Goal: Information Seeking & Learning: Learn about a topic

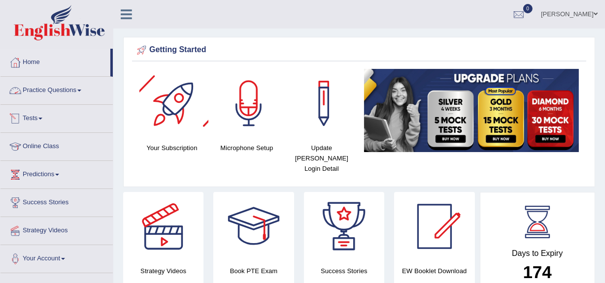
click at [61, 85] on link "Practice Questions" at bounding box center [56, 89] width 112 height 25
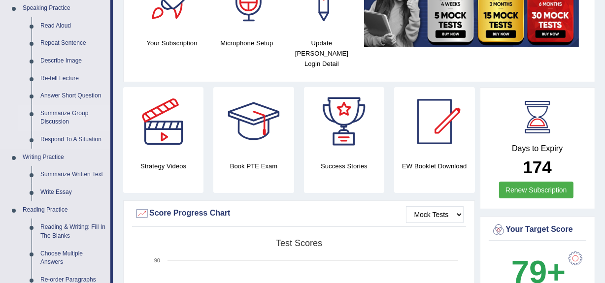
scroll to position [105, 0]
click at [57, 189] on link "Write Essay" at bounding box center [73, 192] width 74 height 18
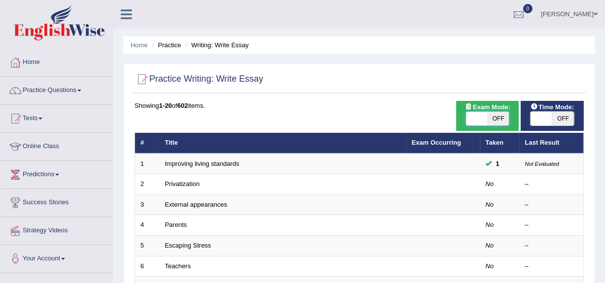
click at [478, 119] on span at bounding box center [477, 119] width 22 height 14
checkbox input "true"
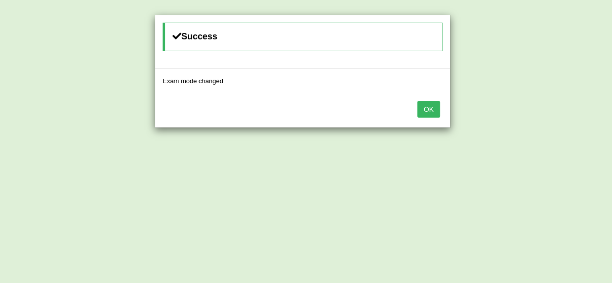
click at [428, 103] on button "OK" at bounding box center [428, 109] width 23 height 17
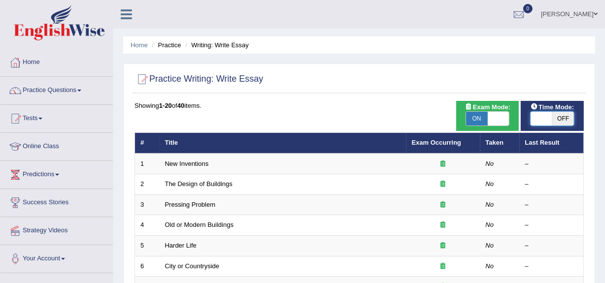
click at [534, 117] on span at bounding box center [542, 119] width 22 height 14
checkbox input "true"
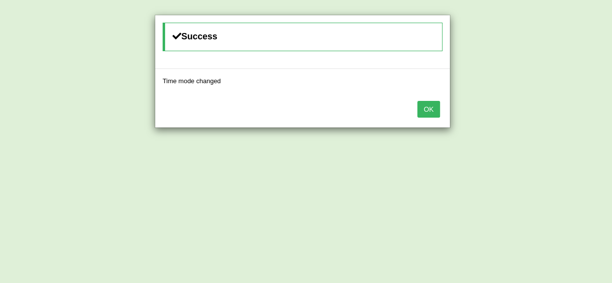
click at [433, 115] on button "OK" at bounding box center [428, 109] width 23 height 17
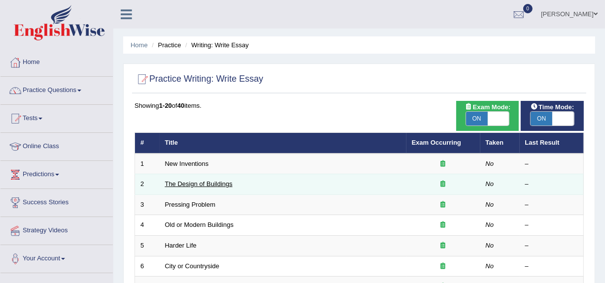
click at [201, 185] on link "The Design of Buildings" at bounding box center [198, 183] width 67 height 7
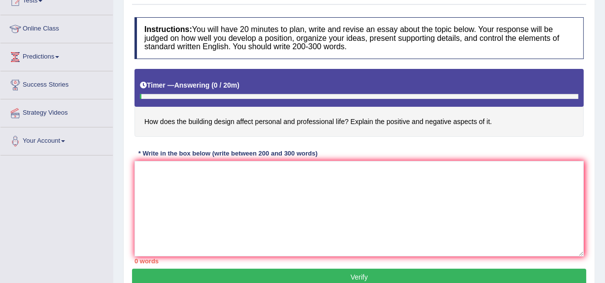
scroll to position [118, 0]
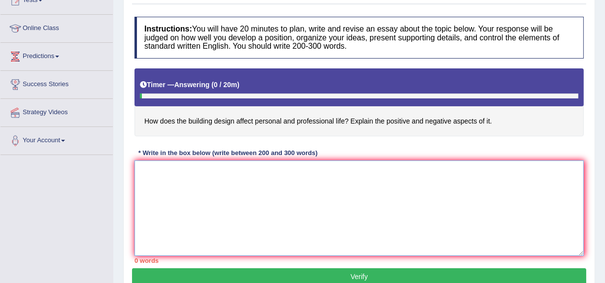
click at [201, 185] on textarea at bounding box center [358, 209] width 449 height 96
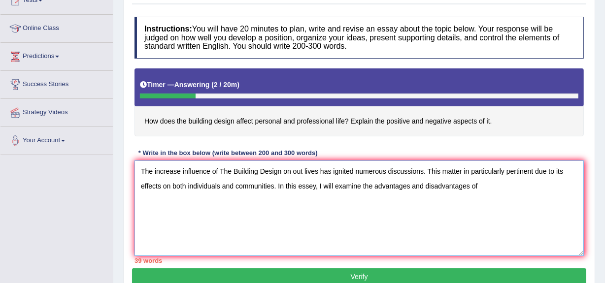
click at [409, 187] on textarea "The increase influence of The Building Design on out lives has ignited numerous…" at bounding box center [358, 209] width 449 height 96
click at [499, 188] on textarea "The increase influence of The Building Design on out lives has ignited numerous…" at bounding box center [358, 209] width 449 height 96
click at [557, 189] on textarea "The increase influence of The Building Design on out lives has ignited numerous…" at bounding box center [358, 209] width 449 height 96
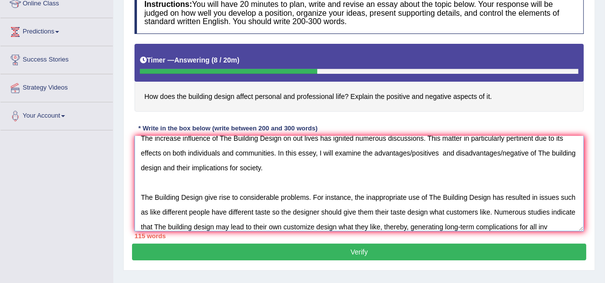
scroll to position [23, 0]
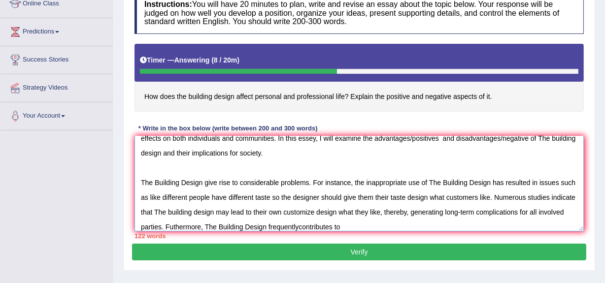
click at [325, 229] on textarea "The increase influence of The Building Design on out lives has ignited numerous…" at bounding box center [358, 184] width 449 height 96
click at [381, 230] on textarea "The increase influence of The Building Design on out lives has ignited numerous…" at bounding box center [358, 184] width 449 height 96
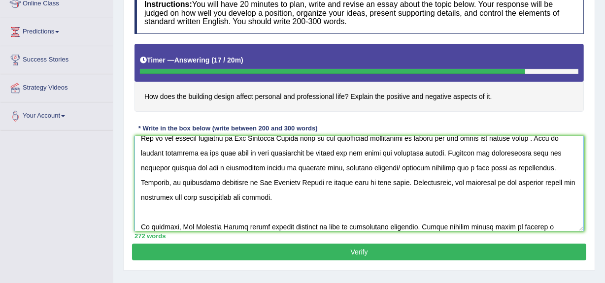
scroll to position [186, 0]
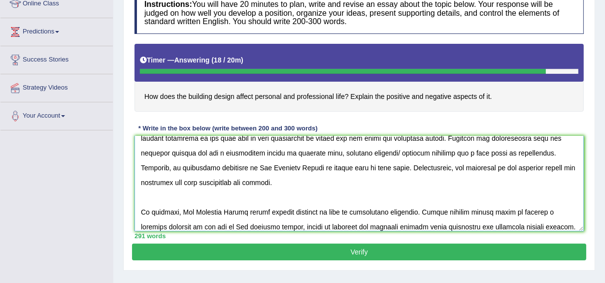
type textarea "The increase influence of The Building Design on out lives has ignited numerous…"
click at [369, 253] on button "Verify" at bounding box center [359, 252] width 454 height 17
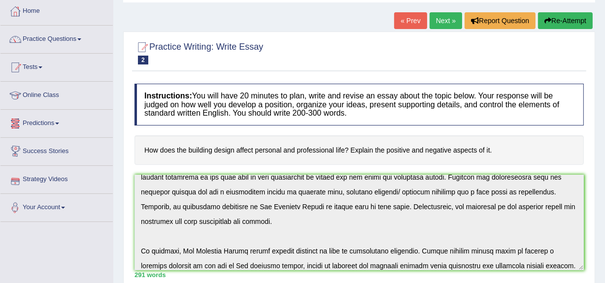
scroll to position [0, 0]
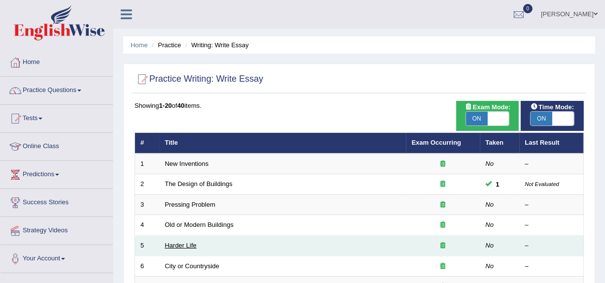
scroll to position [0, 0]
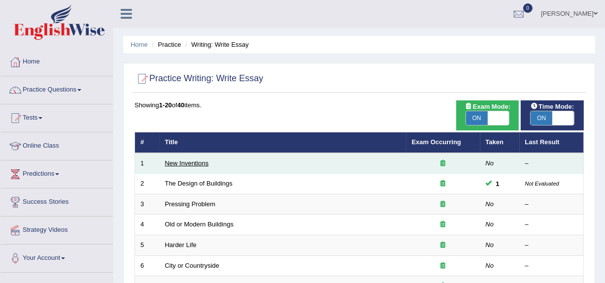
click at [184, 160] on link "New Inventions" at bounding box center [187, 163] width 44 height 7
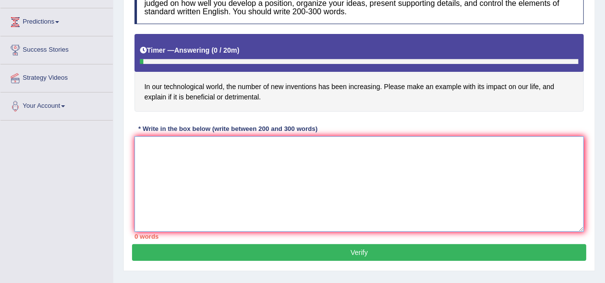
click at [184, 160] on textarea at bounding box center [358, 184] width 449 height 96
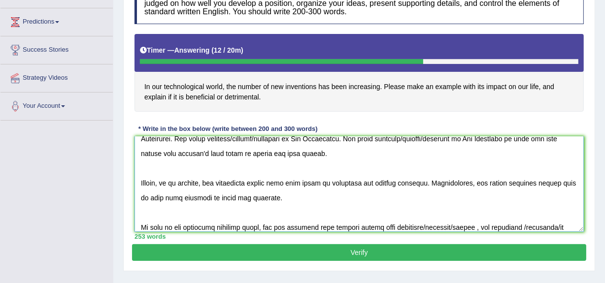
scroll to position [186, 0]
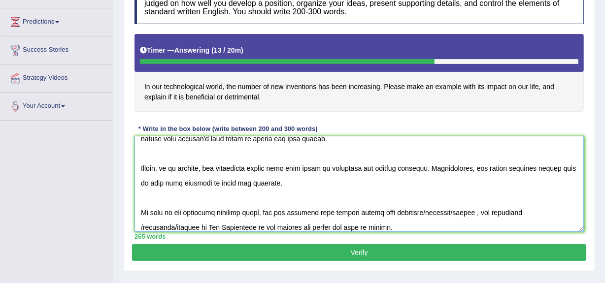
type textarea "One of the most important trends of today's world is the icrease in the New Inv…"
click at [332, 257] on button "Verify" at bounding box center [359, 252] width 454 height 17
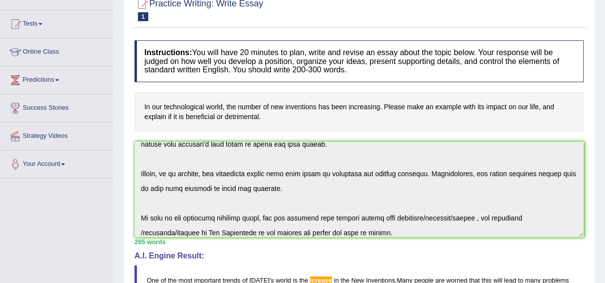
scroll to position [0, 0]
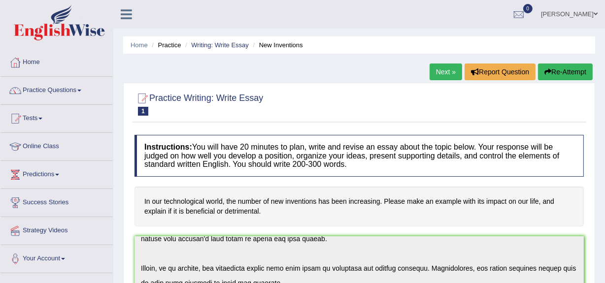
click at [46, 94] on link "Practice Questions" at bounding box center [56, 89] width 112 height 25
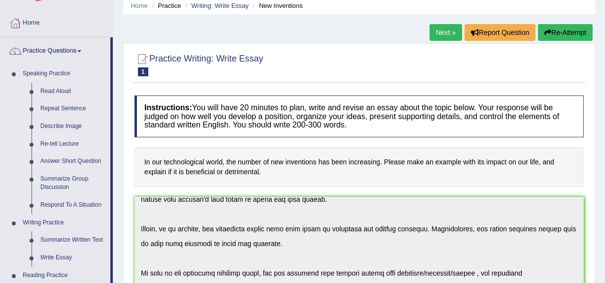
scroll to position [40, 0]
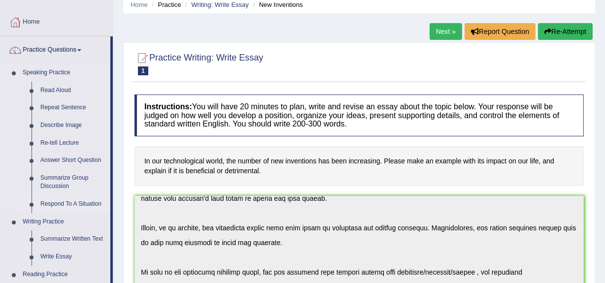
click at [54, 201] on link "Respond To A Situation" at bounding box center [73, 205] width 74 height 18
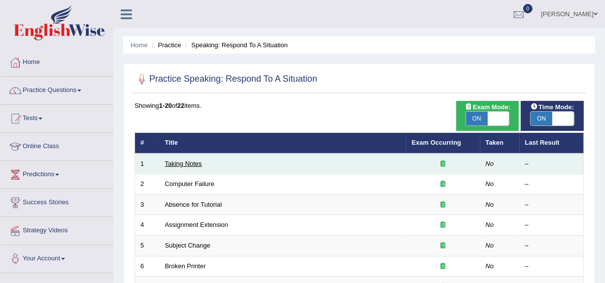
click at [176, 163] on link "Taking Notes" at bounding box center [183, 163] width 37 height 7
click at [182, 161] on link "Taking Notes" at bounding box center [183, 163] width 37 height 7
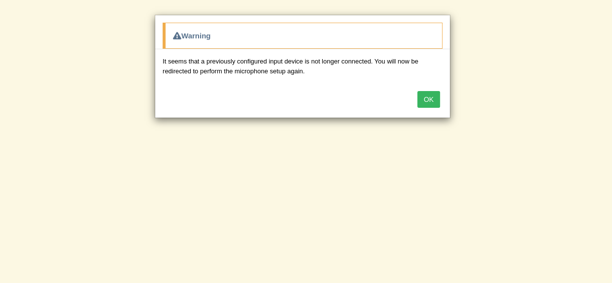
click at [430, 95] on button "OK" at bounding box center [428, 99] width 23 height 17
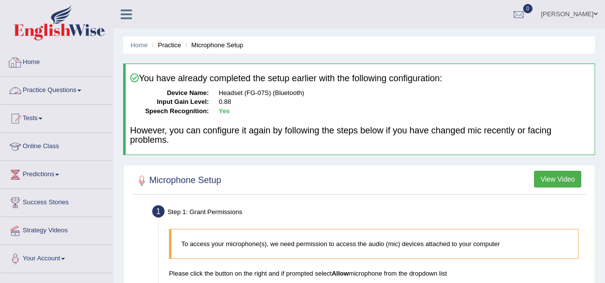
click at [31, 62] on link "Home" at bounding box center [56, 61] width 112 height 25
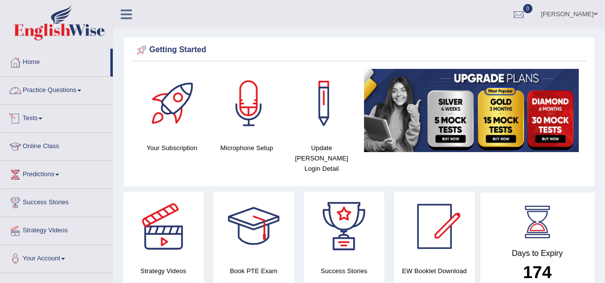
click at [45, 95] on link "Practice Questions" at bounding box center [56, 89] width 112 height 25
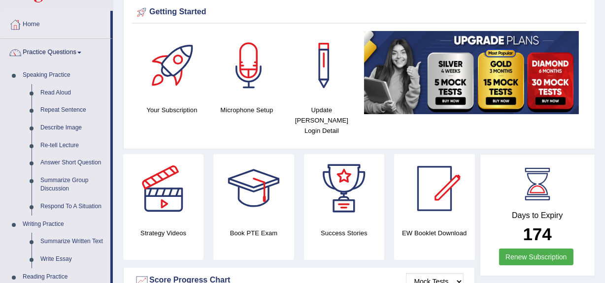
scroll to position [48, 0]
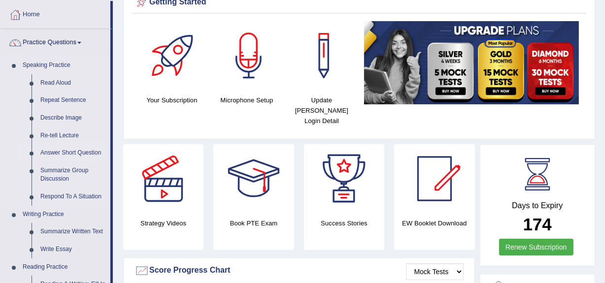
click at [71, 154] on link "Answer Short Question" at bounding box center [73, 153] width 74 height 18
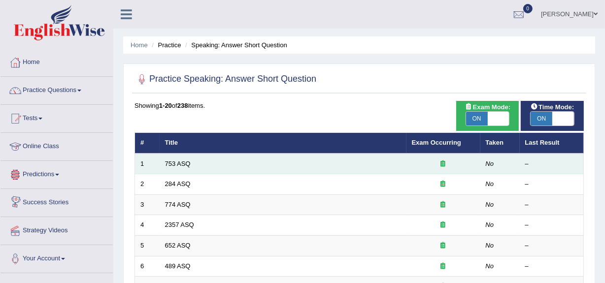
click at [179, 159] on td "753 ASQ" at bounding box center [283, 164] width 247 height 21
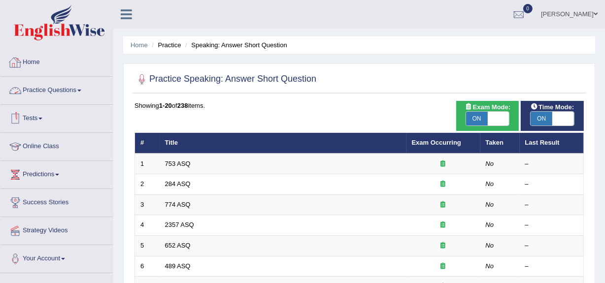
click at [65, 98] on link "Practice Questions" at bounding box center [56, 89] width 112 height 25
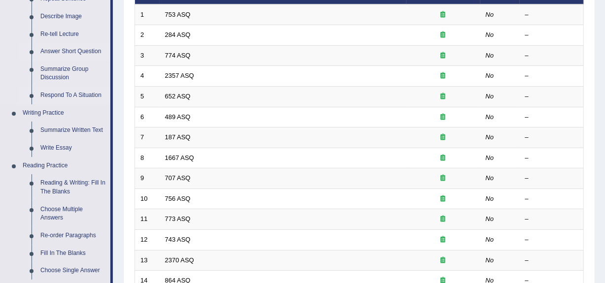
scroll to position [152, 0]
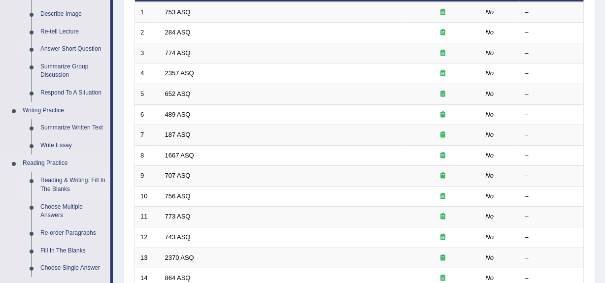
click at [49, 192] on link "Reading & Writing: Fill In The Blanks" at bounding box center [73, 185] width 74 height 26
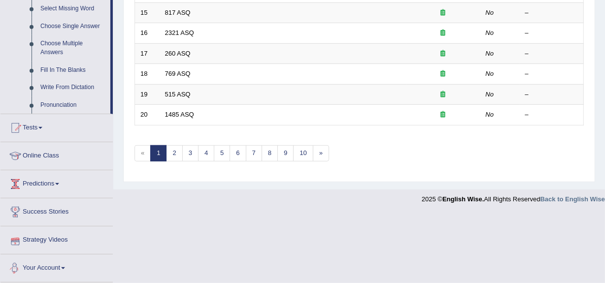
scroll to position [426, 0]
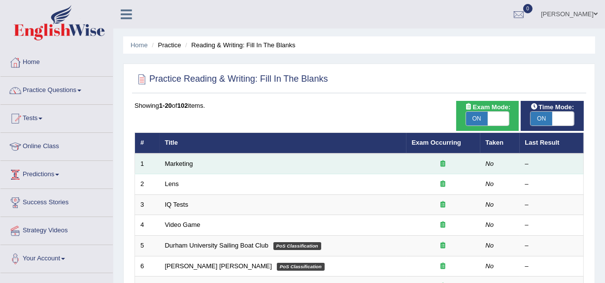
click at [174, 172] on td "Marketing" at bounding box center [283, 164] width 247 height 21
click at [179, 163] on link "Marketing" at bounding box center [179, 163] width 28 height 7
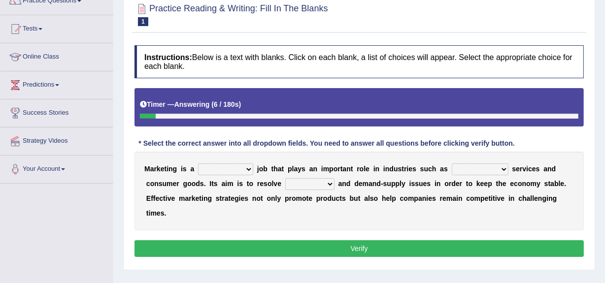
scroll to position [90, 0]
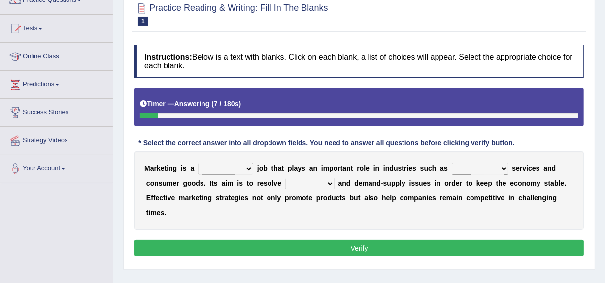
click at [232, 170] on select "professional flexible parochial descriptive" at bounding box center [225, 169] width 55 height 12
select select "flexible"
click at [198, 163] on select "professional flexible parochial descriptive" at bounding box center [225, 169] width 55 height 12
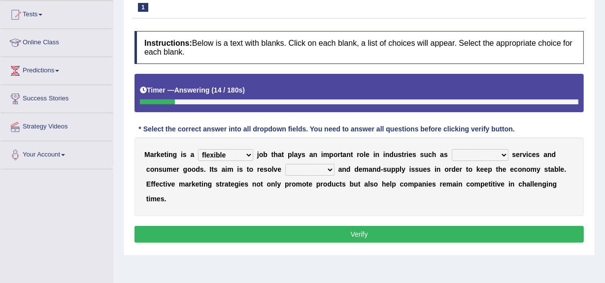
scroll to position [106, 0]
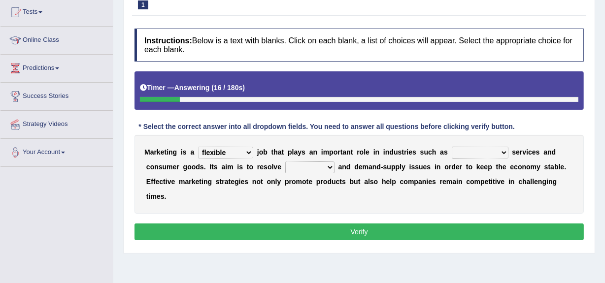
click at [465, 151] on select "civil financial conventional foremost" at bounding box center [480, 153] width 57 height 12
select select "conventional"
click at [452, 147] on select "civil financial conventional foremost" at bounding box center [480, 153] width 57 height 12
click at [320, 162] on select "imbalance excess symmetry budget" at bounding box center [309, 168] width 49 height 12
select select "imbalance"
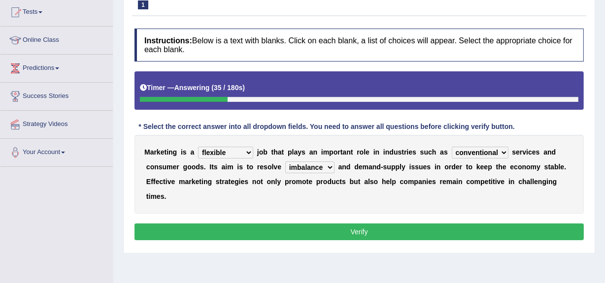
click at [285, 162] on select "imbalance excess symmetry budget" at bounding box center [309, 168] width 49 height 12
click at [330, 231] on button "Verify" at bounding box center [358, 232] width 449 height 17
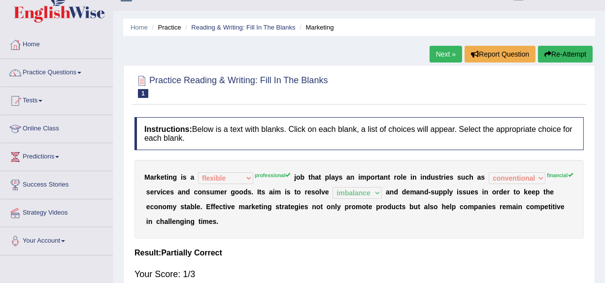
scroll to position [0, 0]
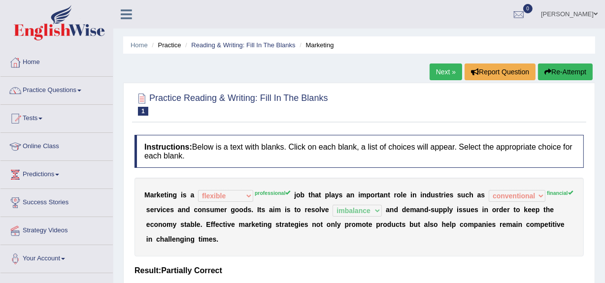
click at [435, 71] on link "Next »" at bounding box center [446, 72] width 33 height 17
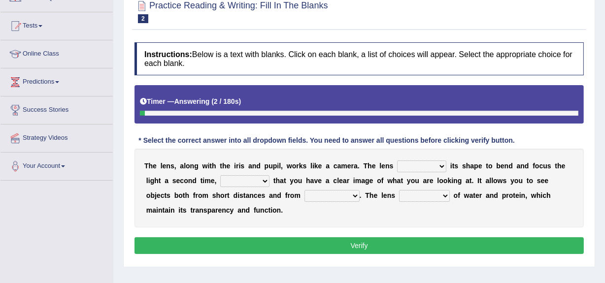
scroll to position [94, 0]
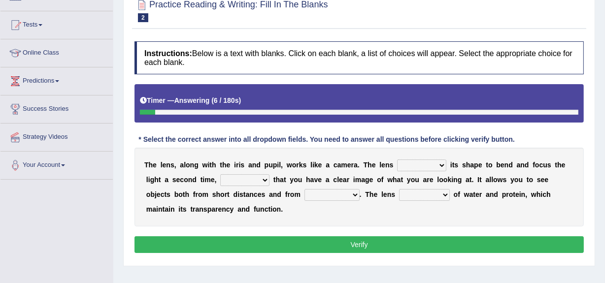
click at [433, 165] on select "adjusts shows selects presents" at bounding box center [421, 166] width 49 height 12
select select "adjusts"
click at [397, 160] on select "adjusts shows selects presents" at bounding box center [421, 166] width 49 height 12
click at [256, 182] on select "ensures to ensure ensure ensured" at bounding box center [244, 180] width 49 height 12
select select "to ensure"
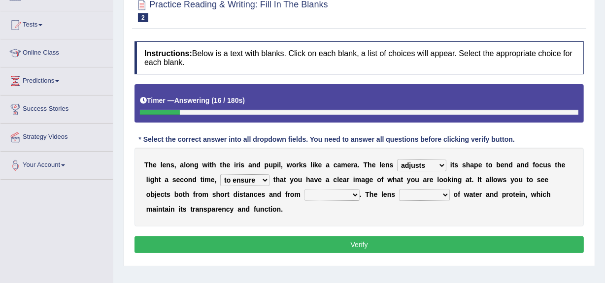
click at [220, 174] on select "ensures to ensure ensure ensured" at bounding box center [244, 180] width 49 height 12
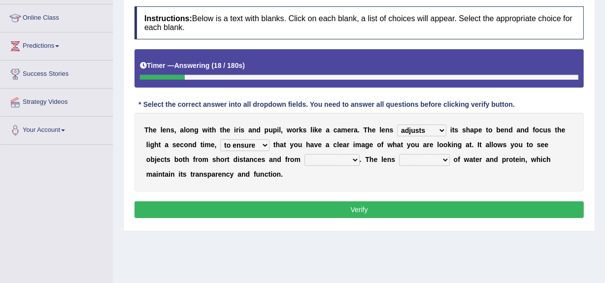
scroll to position [131, 0]
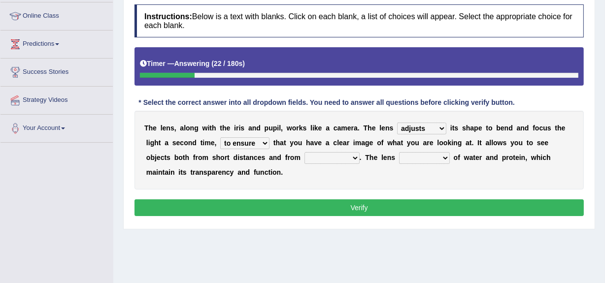
click at [320, 155] on select "far away in between further apart all along" at bounding box center [331, 158] width 55 height 12
select select "far away"
click at [304, 152] on select "far away in between further apart all along" at bounding box center [331, 158] width 55 height 12
click at [348, 159] on select "far away in between further apart all along" at bounding box center [331, 158] width 55 height 12
click at [412, 156] on select "constitutes comprises composes consists" at bounding box center [424, 158] width 51 height 12
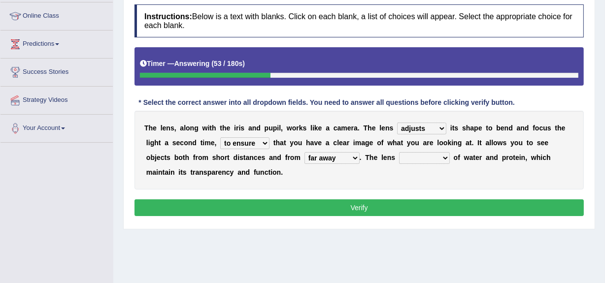
select select "consists"
click at [399, 152] on select "constitutes comprises composes consists" at bounding box center [424, 158] width 51 height 12
click at [408, 213] on button "Verify" at bounding box center [358, 207] width 449 height 17
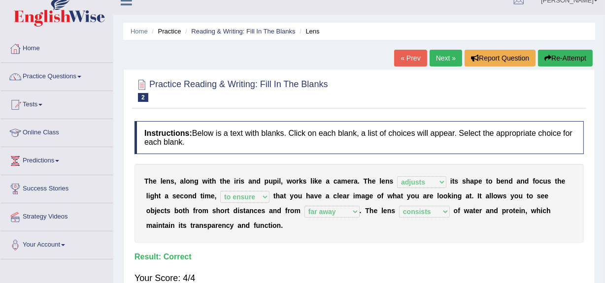
scroll to position [0, 0]
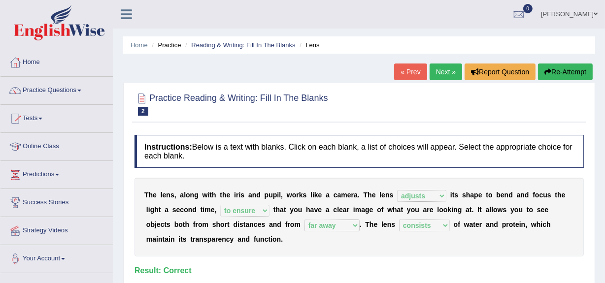
click at [444, 71] on link "Next »" at bounding box center [446, 72] width 33 height 17
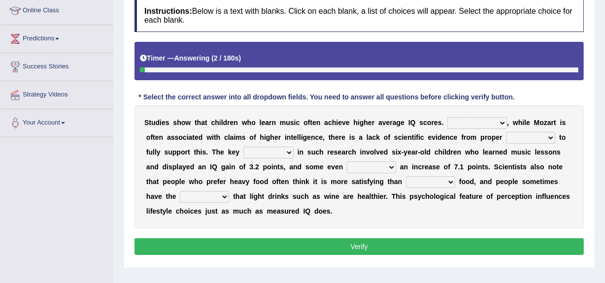
scroll to position [137, 0]
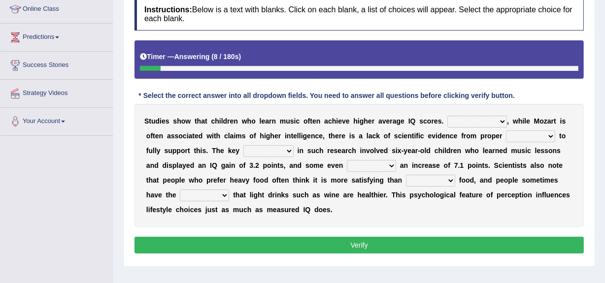
click at [467, 123] on select "However Therefore Consequently While" at bounding box center [477, 122] width 60 height 12
select select "However"
click at [447, 116] on select "However Therefore Consequently While" at bounding box center [477, 122] width 60 height 12
click at [536, 139] on select "test tests testing tested" at bounding box center [530, 137] width 49 height 12
select select "test"
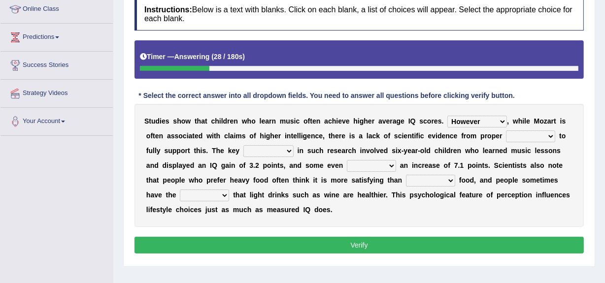
click at [506, 131] on select "test tests testing tested" at bounding box center [530, 137] width 49 height 12
click at [282, 154] on select "process goal implication odd" at bounding box center [268, 151] width 50 height 12
select select "process"
click at [243, 145] on select "process goal implication odd" at bounding box center [268, 151] width 50 height 12
click at [369, 166] on select "exhibited taught learned threatened" at bounding box center [371, 166] width 49 height 12
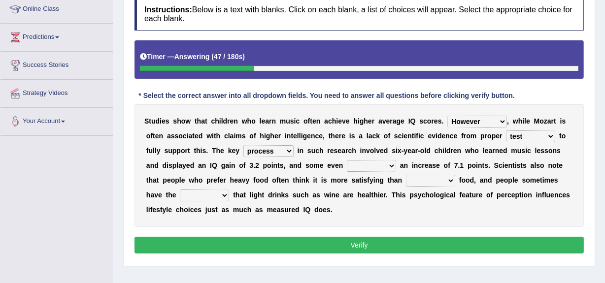
select select "taught"
click at [347, 160] on select "exhibited taught learned threatened" at bounding box center [371, 166] width 49 height 12
click at [435, 179] on select "choosy lighter cushiony spooky" at bounding box center [430, 181] width 49 height 12
select select "lighter"
click at [406, 175] on select "choosy lighter cushiony spooky" at bounding box center [430, 181] width 49 height 12
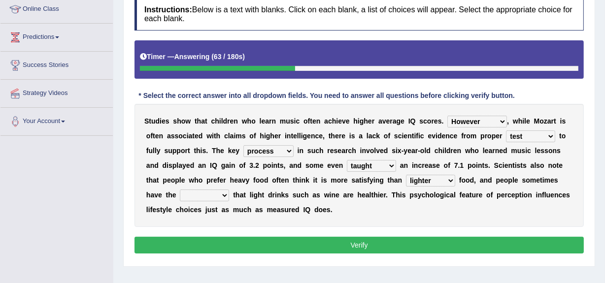
click at [219, 195] on select "illusion sight anecdote intention" at bounding box center [204, 196] width 49 height 12
select select "illusion"
click at [180, 190] on select "illusion sight anecdote intention" at bounding box center [204, 196] width 49 height 12
click at [219, 248] on button "Verify" at bounding box center [358, 245] width 449 height 17
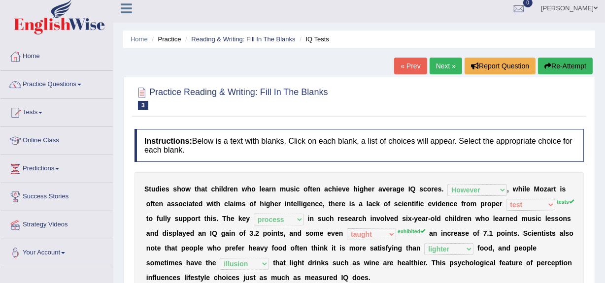
scroll to position [0, 0]
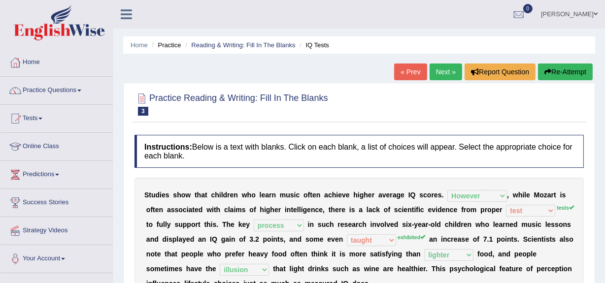
click at [439, 78] on link "Next »" at bounding box center [446, 72] width 33 height 17
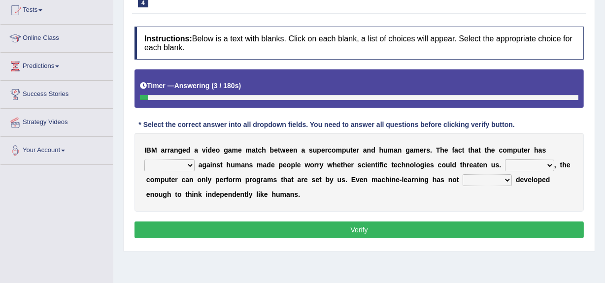
scroll to position [109, 0]
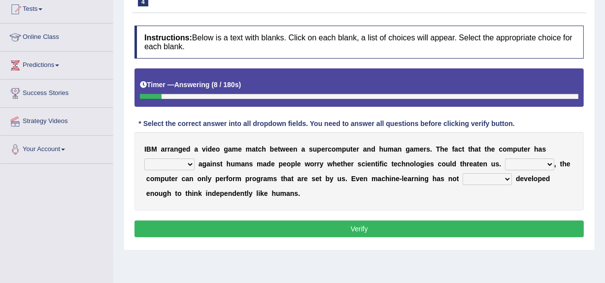
click at [187, 167] on select "competed fought acted challenged" at bounding box center [169, 165] width 50 height 12
select select "fought"
click at [144, 159] on select "competed fought acted challenged" at bounding box center [169, 165] width 50 height 12
click at [528, 166] on select "Moreover However Thus So" at bounding box center [529, 165] width 49 height 12
select select "Moreover"
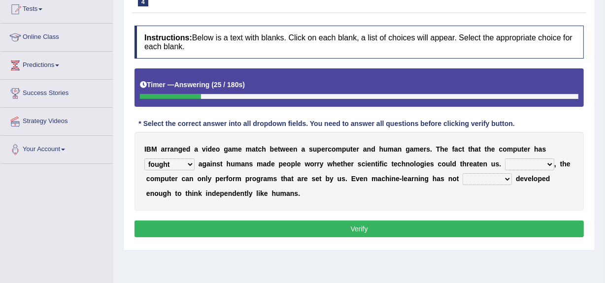
click at [505, 159] on select "Moreover However Thus So" at bounding box center [529, 165] width 49 height 12
click at [489, 180] on select "yet still only just" at bounding box center [487, 179] width 49 height 12
click at [463, 173] on select "yet still only just" at bounding box center [487, 179] width 49 height 12
click at [495, 178] on select "yet still only just" at bounding box center [487, 179] width 49 height 12
select select "yet"
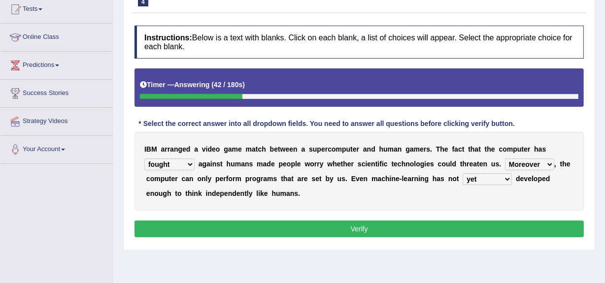
click at [463, 173] on select "yet still only just" at bounding box center [487, 179] width 49 height 12
click at [244, 228] on button "Verify" at bounding box center [358, 229] width 449 height 17
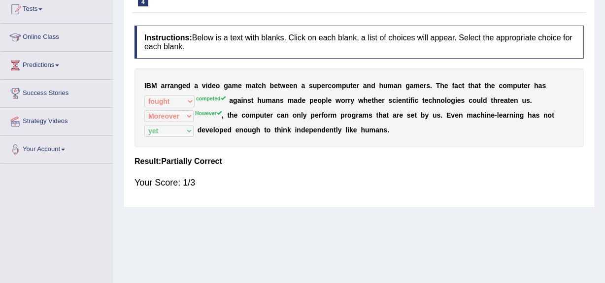
scroll to position [0, 0]
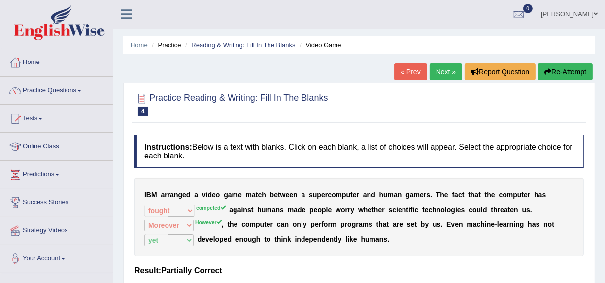
click at [445, 70] on link "Next »" at bounding box center [446, 72] width 33 height 17
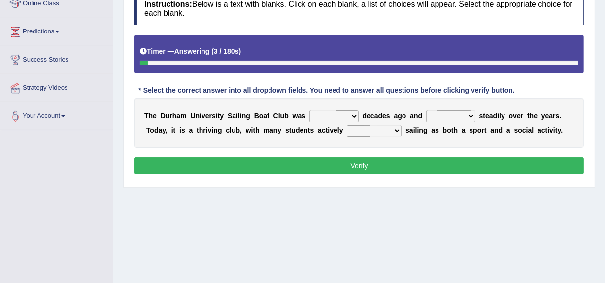
scroll to position [144, 0]
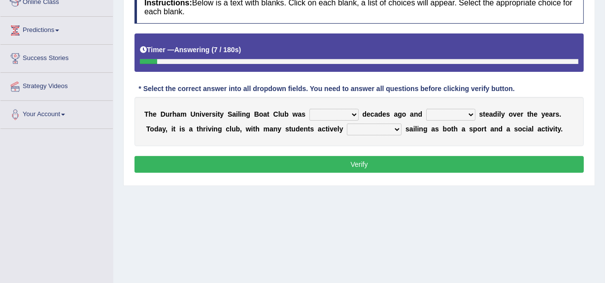
click at [335, 120] on select "found fund founded find" at bounding box center [333, 115] width 49 height 12
select select "fund"
click at [309, 109] on select "found fund founded find" at bounding box center [333, 115] width 49 height 12
click at [461, 116] on select "grow growing has grown grown" at bounding box center [450, 115] width 49 height 12
select select "has grown"
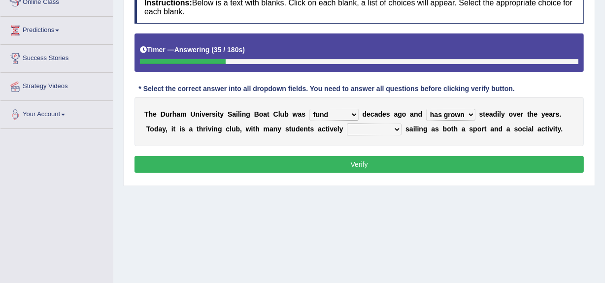
click at [426, 109] on select "grow growing has grown grown" at bounding box center [450, 115] width 49 height 12
click at [391, 131] on select "enjoy enjoyed are enjoying enjoying" at bounding box center [374, 130] width 55 height 12
select select "enjoyed"
click at [347, 124] on select "enjoy enjoyed are enjoying enjoying" at bounding box center [374, 130] width 55 height 12
click at [370, 164] on button "Verify" at bounding box center [358, 164] width 449 height 17
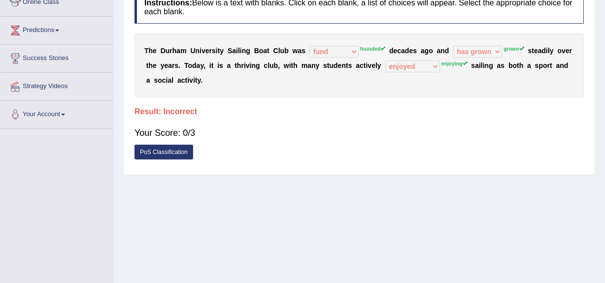
scroll to position [0, 0]
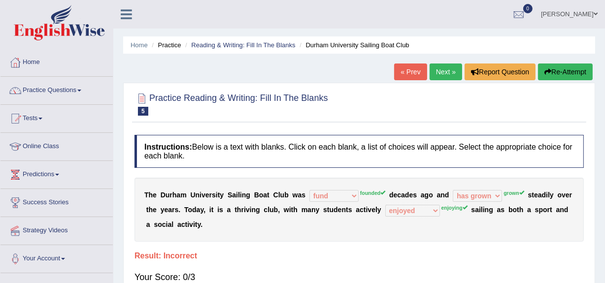
click at [444, 74] on link "Next »" at bounding box center [446, 72] width 33 height 17
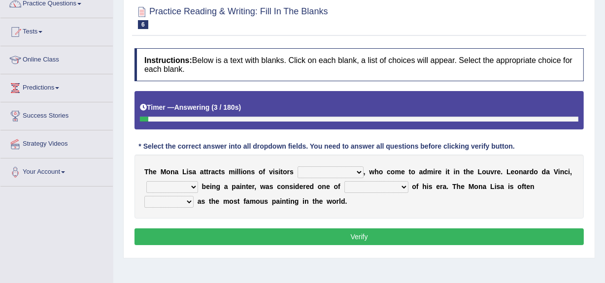
scroll to position [90, 0]
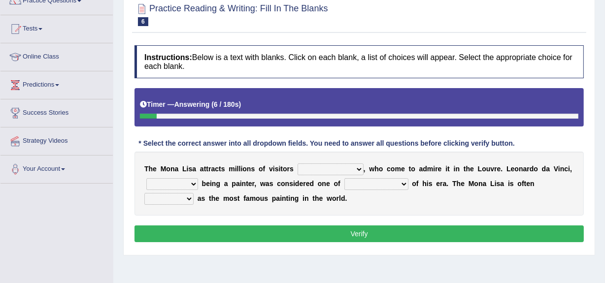
click at [339, 167] on select "around the year the all year all year round per year" at bounding box center [331, 170] width 66 height 12
select select "per year"
click at [298, 164] on select "around the year the all year all year round per year" at bounding box center [331, 170] width 66 height 12
click at [186, 182] on select "rather than as much as as well as as long as" at bounding box center [172, 184] width 52 height 12
select select "rather than"
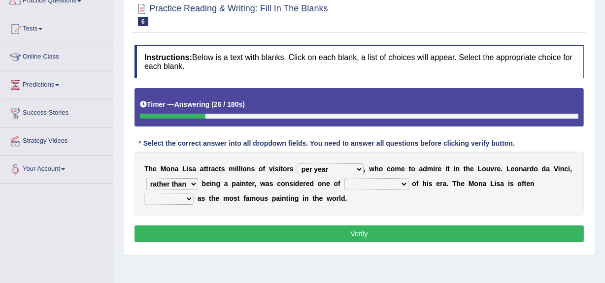
click at [146, 178] on select "rather than as much as as well as as long as" at bounding box center [172, 184] width 52 height 12
click at [366, 187] on select "better artists artist the better artist the best artists" at bounding box center [376, 184] width 64 height 12
select select "the best artists"
click at [344, 178] on select "better artists artist the better artist the best artists" at bounding box center [376, 184] width 64 height 12
click at [179, 199] on select "classified suggested predicted described" at bounding box center [168, 199] width 49 height 12
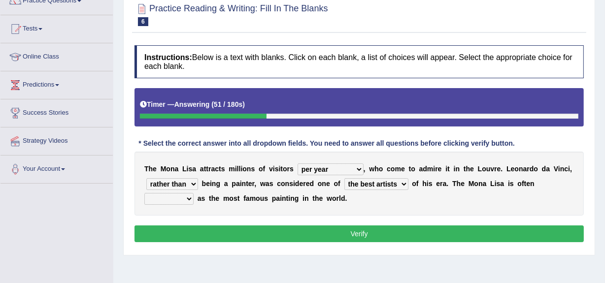
click at [144, 193] on select "classified suggested predicted described" at bounding box center [168, 199] width 49 height 12
click at [179, 202] on select "classified suggested predicted described" at bounding box center [168, 199] width 49 height 12
select select "classified"
click at [144, 193] on select "classified suggested predicted described" at bounding box center [168, 199] width 49 height 12
click at [180, 236] on button "Verify" at bounding box center [358, 234] width 449 height 17
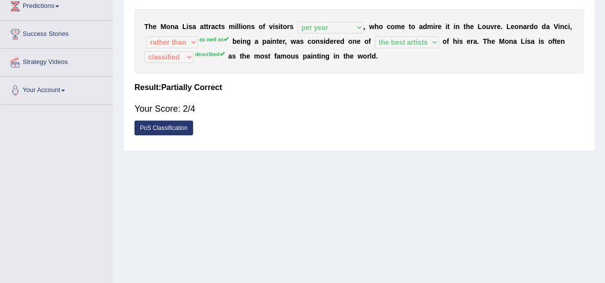
scroll to position [0, 0]
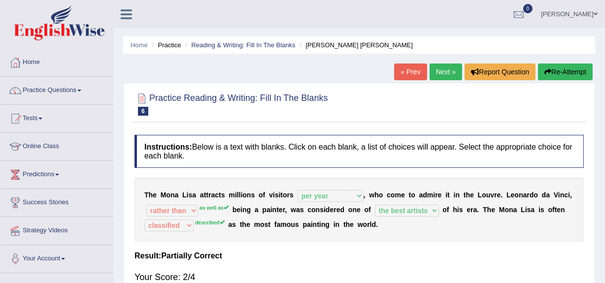
click at [436, 72] on link "Next »" at bounding box center [446, 72] width 33 height 17
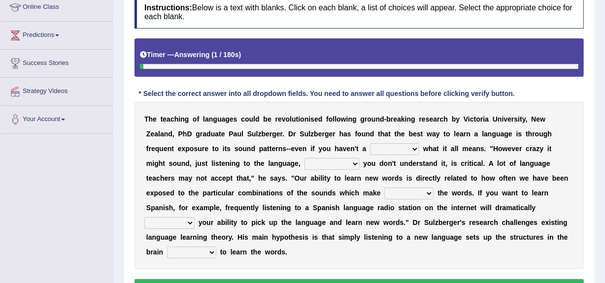
scroll to position [141, 0]
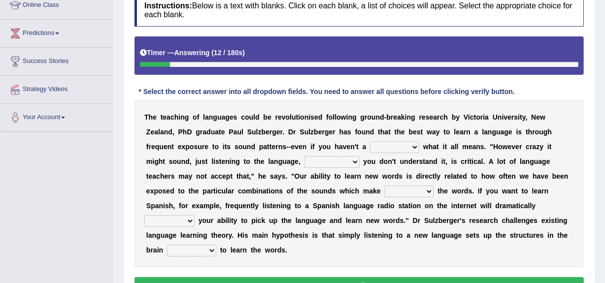
click at [394, 151] on select "dew claw clue due" at bounding box center [394, 147] width 49 height 12
select select "clue"
click at [370, 141] on select "dew claw clue due" at bounding box center [394, 147] width 49 height 12
click at [332, 163] on select "but also all together even though if so" at bounding box center [331, 162] width 55 height 12
select select "but also"
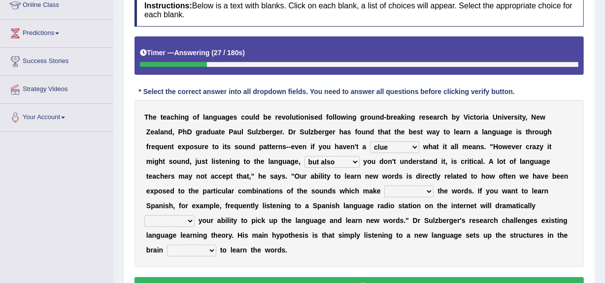
click at [304, 156] on select "but also all together even though if so" at bounding box center [331, 162] width 55 height 12
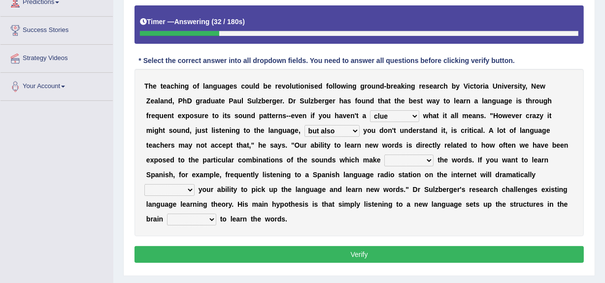
scroll to position [173, 0]
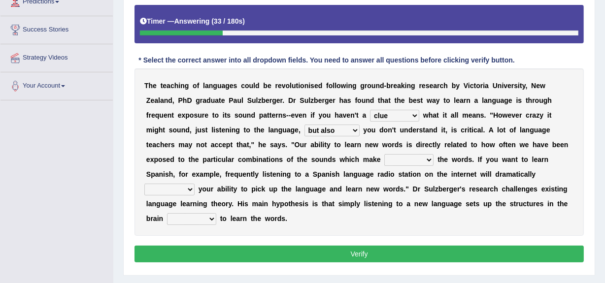
click at [429, 170] on b "n" at bounding box center [431, 174] width 4 height 8
click at [395, 158] on select "down up of on" at bounding box center [408, 160] width 49 height 12
select select "down"
click at [384, 154] on select "down up of on" at bounding box center [408, 160] width 49 height 12
click at [391, 163] on select "down up of on" at bounding box center [408, 160] width 49 height 12
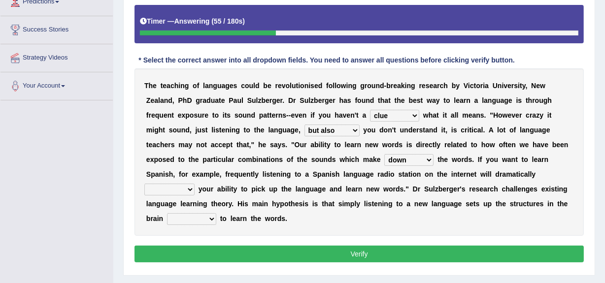
click at [195, 184] on select "evaluate exaggerate describe boost" at bounding box center [169, 190] width 50 height 12
select select "evaluate"
click at [195, 184] on select "evaluate exaggerate describe boost" at bounding box center [169, 190] width 50 height 12
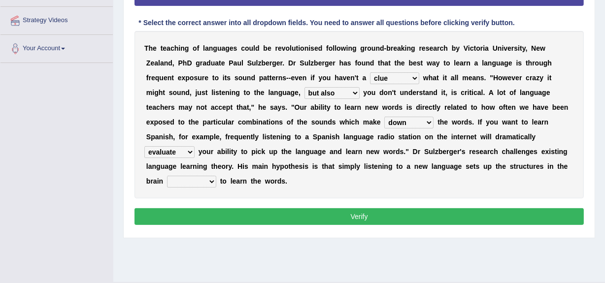
scroll to position [212, 0]
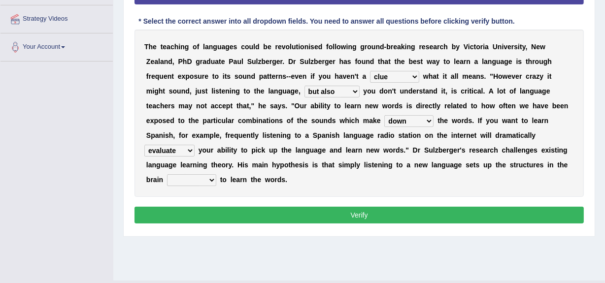
click at [172, 179] on select "requiring required directed to require" at bounding box center [191, 180] width 49 height 12
select select "required"
click at [167, 174] on select "requiring required directed to require" at bounding box center [191, 180] width 49 height 12
click at [175, 216] on button "Verify" at bounding box center [358, 215] width 449 height 17
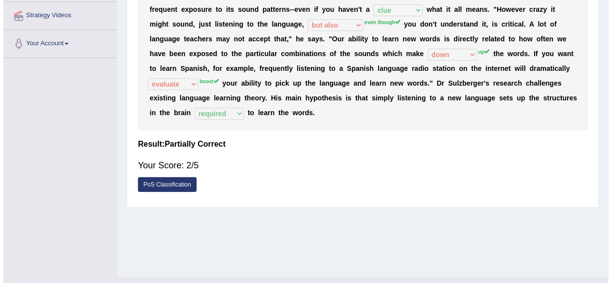
scroll to position [221, 0]
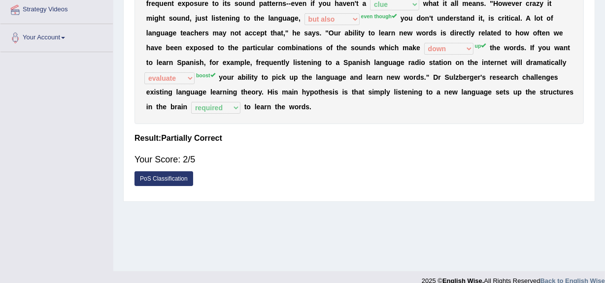
click at [159, 179] on link "PoS Classification" at bounding box center [163, 178] width 59 height 15
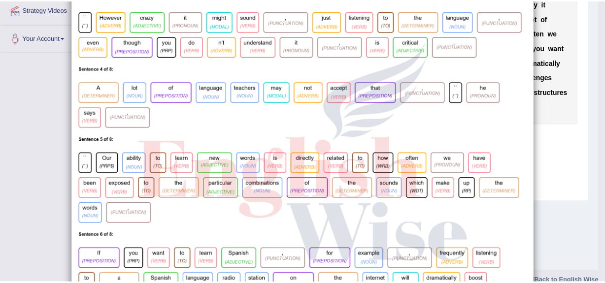
scroll to position [0, 0]
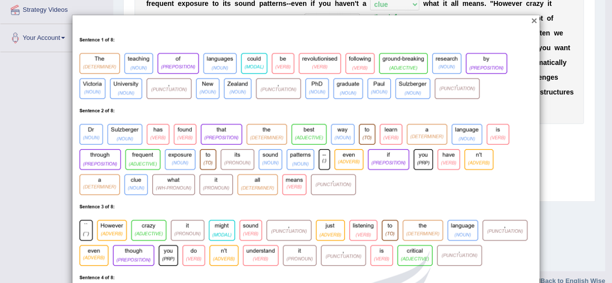
click at [532, 20] on button "×" at bounding box center [534, 20] width 6 height 10
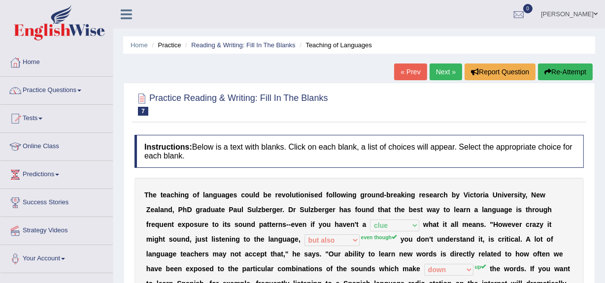
click at [443, 69] on link "Next »" at bounding box center [446, 72] width 33 height 17
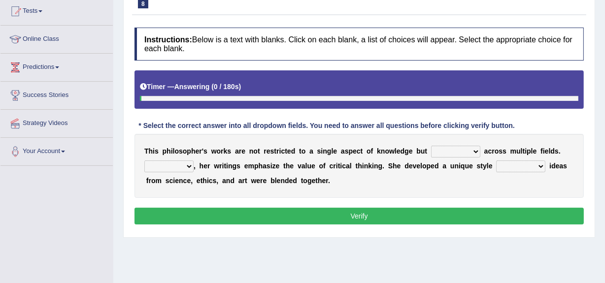
scroll to position [108, 0]
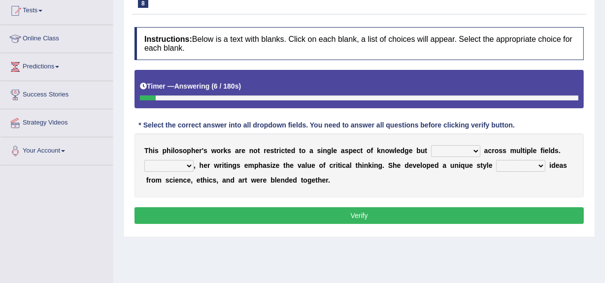
click at [463, 153] on select "constrain contain assemble extend" at bounding box center [455, 151] width 49 height 12
select select "assemble"
click at [431, 145] on select "constrain contain assemble extend" at bounding box center [455, 151] width 49 height 12
click at [192, 162] on select "Rather So Moreover Likely" at bounding box center [168, 166] width 49 height 12
select select "Moreover"
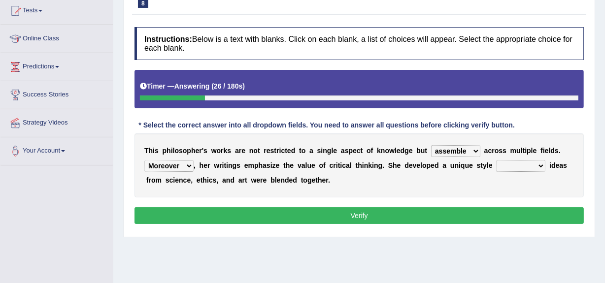
click at [144, 160] on select "Rather So Moreover Likely" at bounding box center [168, 166] width 49 height 12
click at [536, 164] on select "in that that which in which" at bounding box center [520, 166] width 49 height 12
select select "in that"
click at [496, 160] on select "in that that which in which" at bounding box center [520, 166] width 49 height 12
click at [491, 211] on button "Verify" at bounding box center [358, 215] width 449 height 17
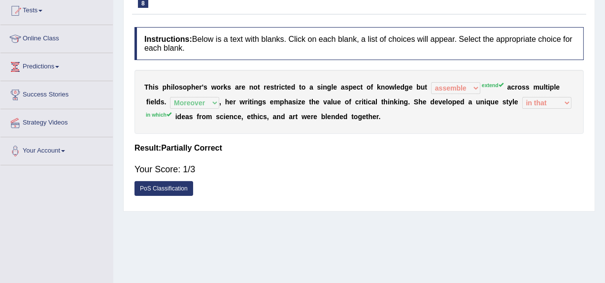
scroll to position [0, 0]
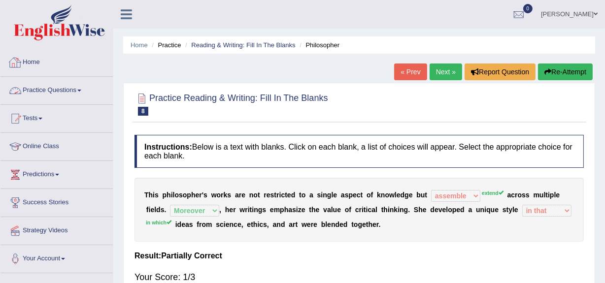
click at [65, 94] on link "Practice Questions" at bounding box center [56, 89] width 112 height 25
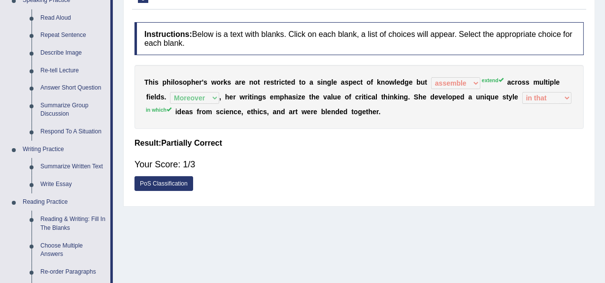
scroll to position [113, 0]
click at [69, 133] on link "Respond To A Situation" at bounding box center [73, 132] width 74 height 18
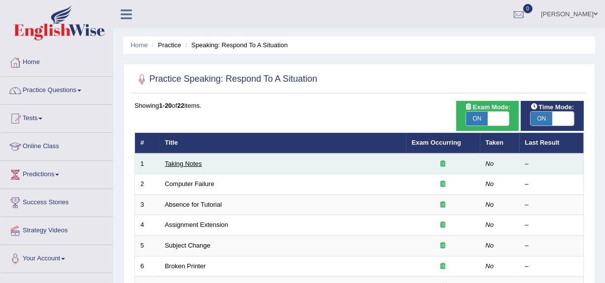
click at [192, 166] on link "Taking Notes" at bounding box center [183, 163] width 37 height 7
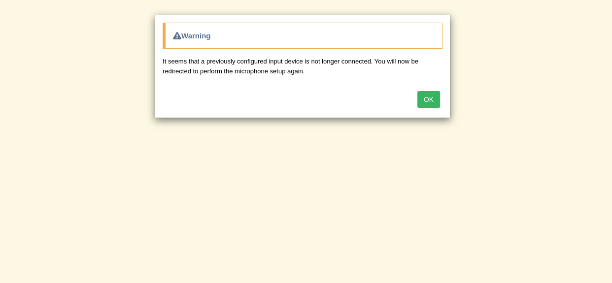
click at [269, 132] on div "Warning It seems that a previously configured input device is not longer connec…" at bounding box center [306, 141] width 612 height 283
click at [428, 99] on button "OK" at bounding box center [428, 99] width 23 height 17
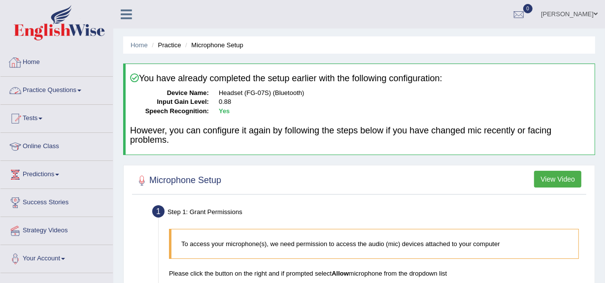
click at [45, 66] on link "Home" at bounding box center [56, 61] width 112 height 25
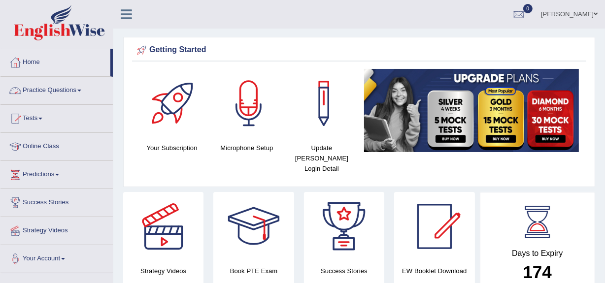
click at [59, 93] on link "Practice Questions" at bounding box center [56, 89] width 112 height 25
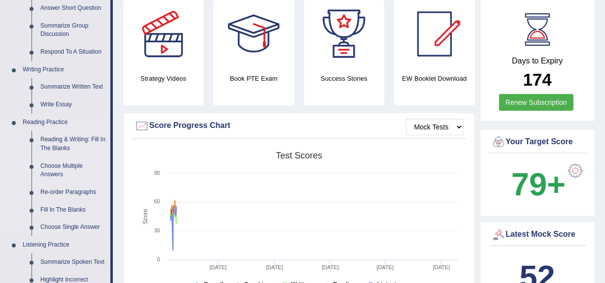
scroll to position [194, 0]
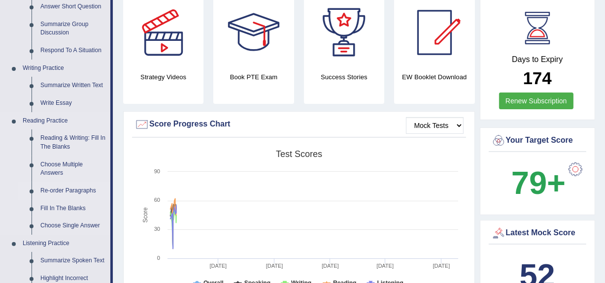
click at [69, 190] on link "Re-order Paragraphs" at bounding box center [73, 191] width 74 height 18
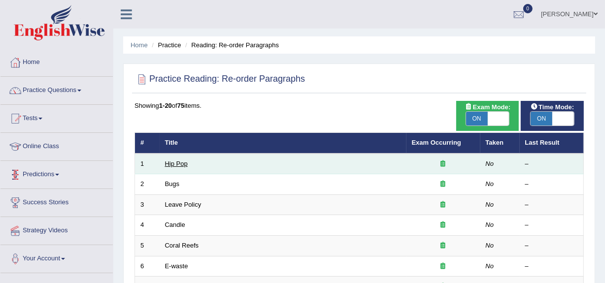
click at [172, 166] on link "Hip Pop" at bounding box center [176, 163] width 23 height 7
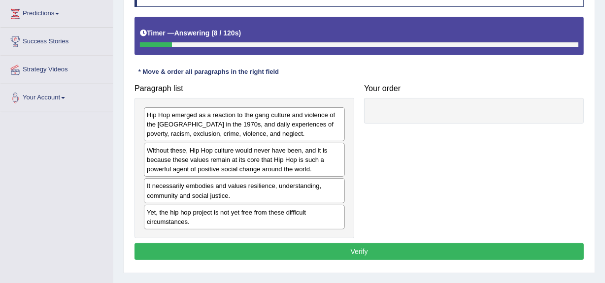
scroll to position [163, 0]
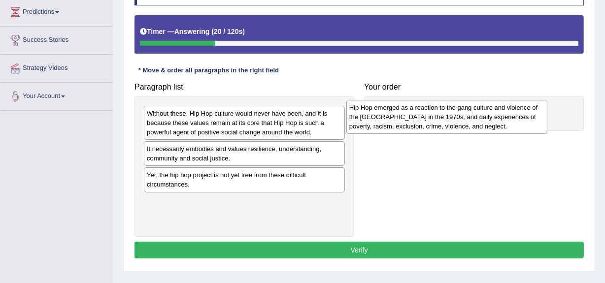
drag, startPoint x: 171, startPoint y: 127, endPoint x: 384, endPoint y: 116, distance: 213.1
click at [384, 116] on div "Hip Hop emerged as a reaction to the gang culture and violence of the [GEOGRAPH…" at bounding box center [446, 117] width 201 height 34
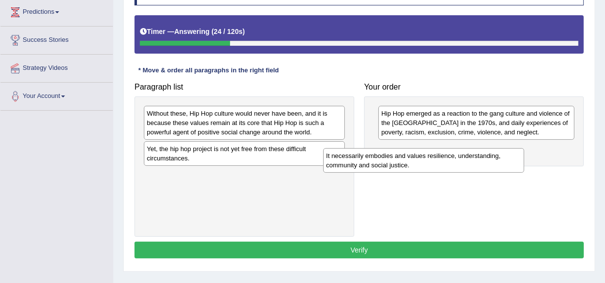
drag, startPoint x: 230, startPoint y: 157, endPoint x: 420, endPoint y: 164, distance: 189.8
click at [420, 164] on div "It necessarily embodies and values resilience, understanding, community and soc…" at bounding box center [423, 160] width 201 height 25
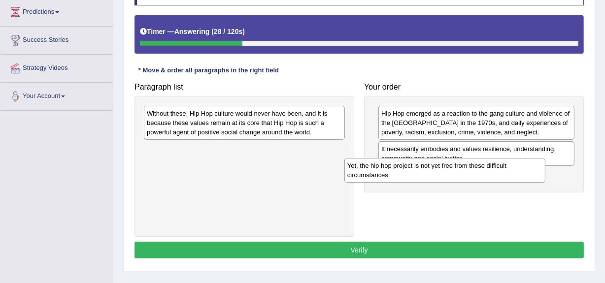
drag, startPoint x: 179, startPoint y: 152, endPoint x: 381, endPoint y: 168, distance: 202.2
click at [381, 168] on div "Yet, the hip hop project is not yet free from these difficult circumstances." at bounding box center [444, 170] width 201 height 25
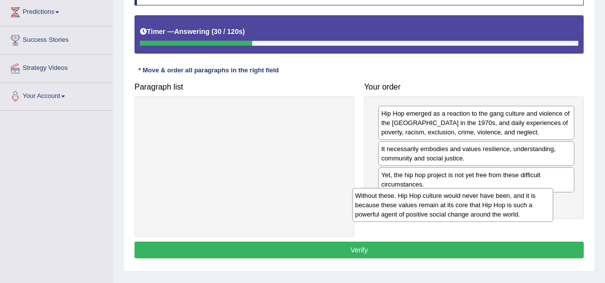
drag, startPoint x: 241, startPoint y: 118, endPoint x: 473, endPoint y: 203, distance: 247.3
click at [473, 203] on div "Without these, Hip Hop culture would never have been, and it is because these v…" at bounding box center [452, 205] width 201 height 34
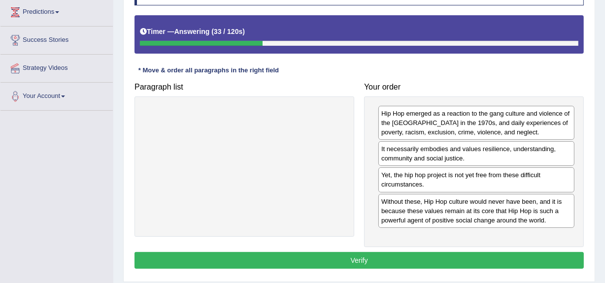
click at [425, 261] on button "Verify" at bounding box center [358, 260] width 449 height 17
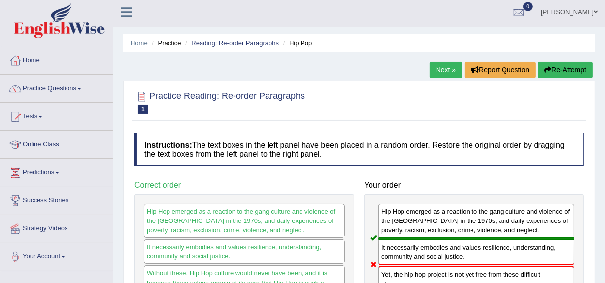
scroll to position [0, 0]
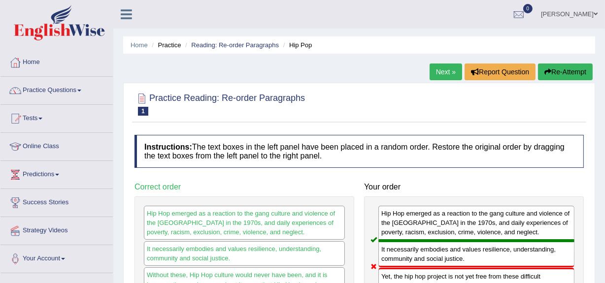
click at [438, 74] on link "Next »" at bounding box center [446, 72] width 33 height 17
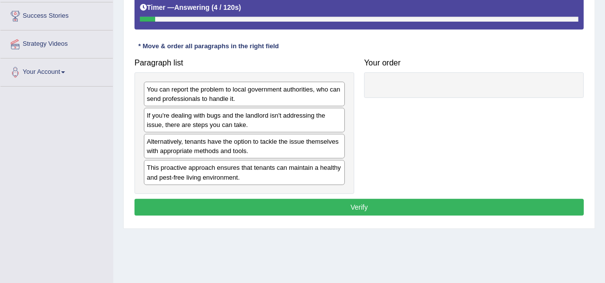
scroll to position [187, 0]
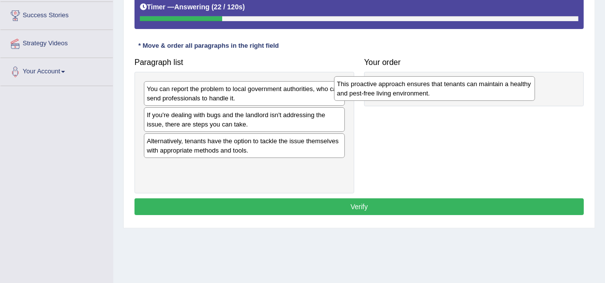
drag, startPoint x: 239, startPoint y: 178, endPoint x: 429, endPoint y: 95, distance: 207.6
click at [429, 95] on div "This proactive approach ensures that tenants can maintain a healthy and pest-fr…" at bounding box center [434, 88] width 201 height 25
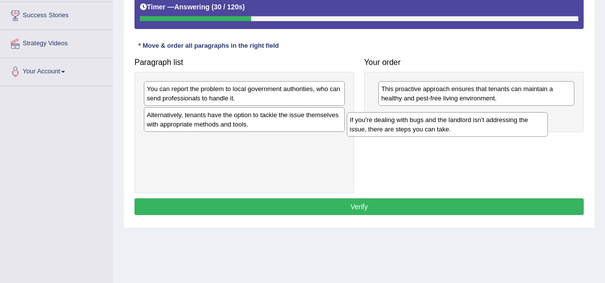
drag, startPoint x: 246, startPoint y: 118, endPoint x: 452, endPoint y: 122, distance: 205.9
click at [452, 122] on div "If you're dealing with bugs and the landlord isn't addressing the issue, there …" at bounding box center [447, 124] width 201 height 25
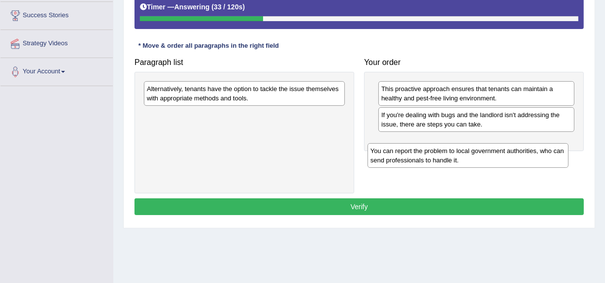
drag, startPoint x: 186, startPoint y: 94, endPoint x: 411, endPoint y: 155, distance: 233.3
click at [411, 155] on div "You can report the problem to local government authorities, who can send profes…" at bounding box center [467, 155] width 201 height 25
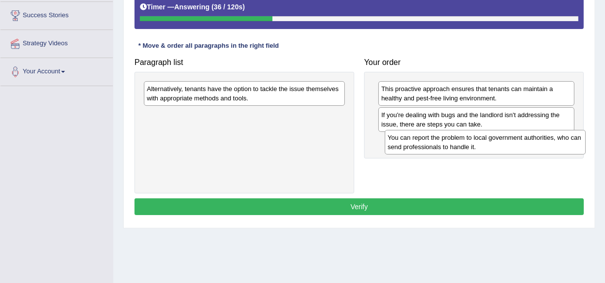
drag, startPoint x: 187, startPoint y: 123, endPoint x: 428, endPoint y: 145, distance: 241.4
click at [428, 145] on div "You can report the problem to local government authorities, who can send profes…" at bounding box center [485, 142] width 201 height 25
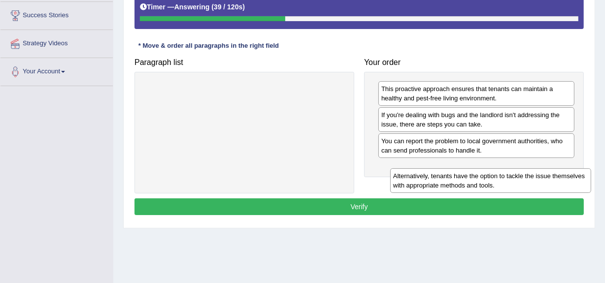
drag, startPoint x: 235, startPoint y: 87, endPoint x: 481, endPoint y: 174, distance: 261.3
click at [481, 174] on div "Alternatively, tenants have the option to tackle the issue themselves with appr…" at bounding box center [490, 180] width 201 height 25
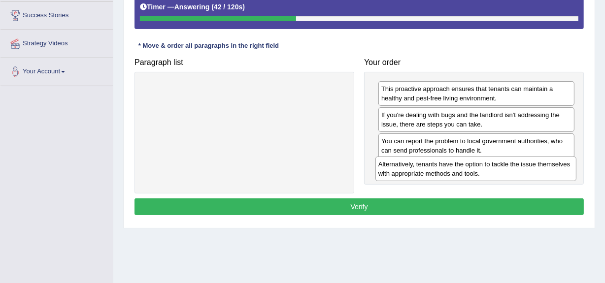
drag, startPoint x: 221, startPoint y: 93, endPoint x: 453, endPoint y: 168, distance: 243.5
click at [453, 168] on div "Alternatively, tenants have the option to tackle the issue themselves with appr…" at bounding box center [475, 169] width 201 height 25
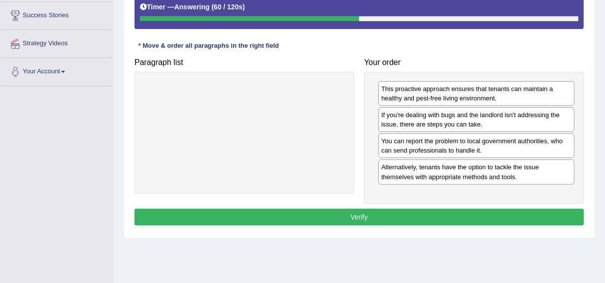
drag, startPoint x: 420, startPoint y: 184, endPoint x: 406, endPoint y: 176, distance: 15.5
click at [406, 176] on div "This proactive approach ensures that tenants can maintain a healthy and pest-fr…" at bounding box center [474, 138] width 220 height 132
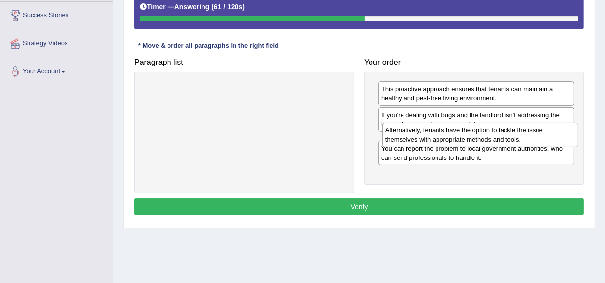
drag, startPoint x: 406, startPoint y: 176, endPoint x: 410, endPoint y: 139, distance: 37.2
click at [410, 139] on div "Alternatively, tenants have the option to tackle the issue themselves with appr…" at bounding box center [480, 135] width 196 height 25
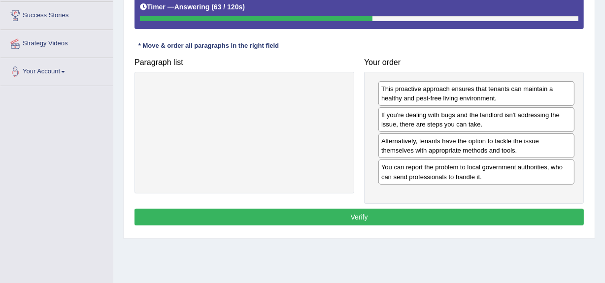
click at [377, 217] on button "Verify" at bounding box center [358, 217] width 449 height 17
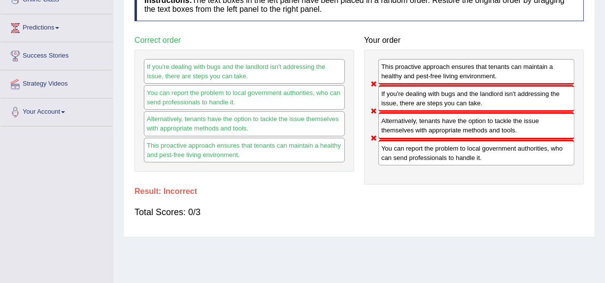
scroll to position [0, 0]
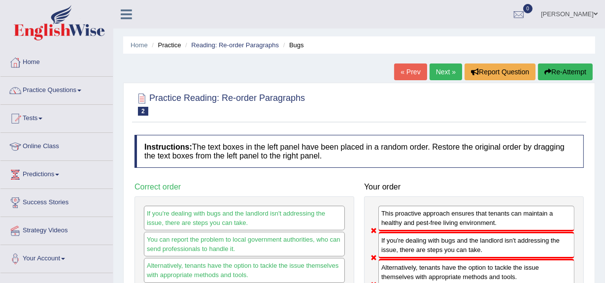
click at [442, 70] on link "Next »" at bounding box center [446, 72] width 33 height 17
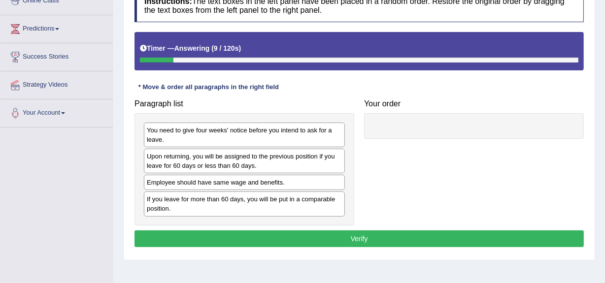
scroll to position [146, 0]
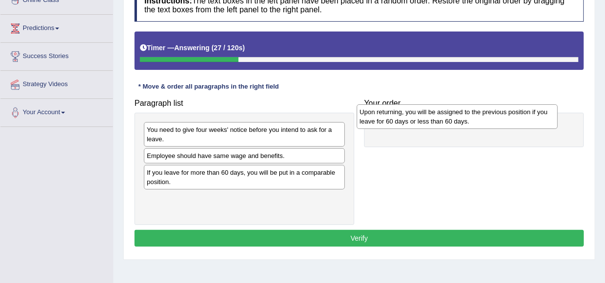
drag, startPoint x: 221, startPoint y: 168, endPoint x: 433, endPoint y: 124, distance: 217.3
click at [433, 124] on div "Upon returning, you will be assigned to the previous position if you leave for …" at bounding box center [457, 116] width 201 height 25
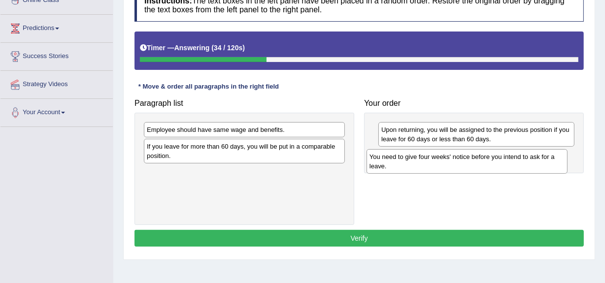
drag, startPoint x: 192, startPoint y: 134, endPoint x: 415, endPoint y: 162, distance: 224.4
click at [415, 162] on div "You need to give four weeks' notice before you intend to ask for a leave." at bounding box center [466, 161] width 201 height 25
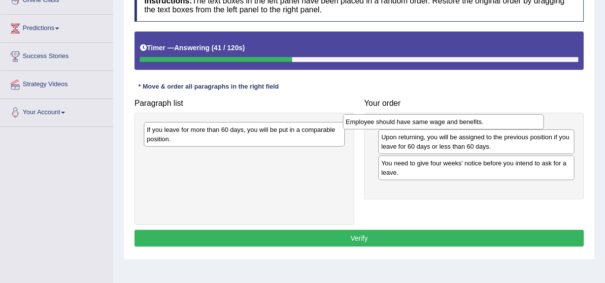
drag, startPoint x: 185, startPoint y: 134, endPoint x: 384, endPoint y: 127, distance: 199.2
click at [384, 127] on div "Employee should have same wage and benefits." at bounding box center [443, 121] width 201 height 15
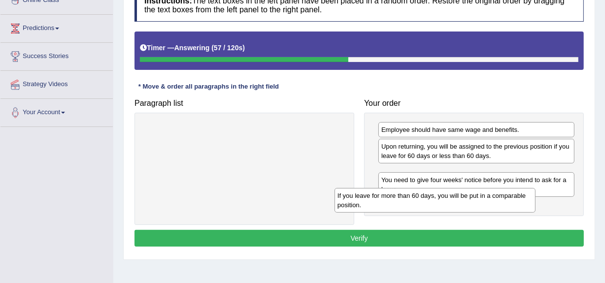
drag, startPoint x: 182, startPoint y: 133, endPoint x: 373, endPoint y: 198, distance: 201.6
click at [373, 198] on div "If you leave for more than 60 days, you will be put in a comparable position." at bounding box center [434, 200] width 201 height 25
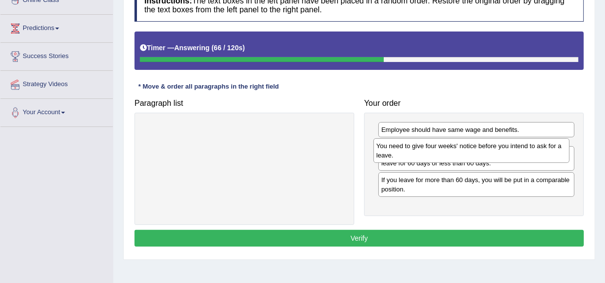
drag, startPoint x: 399, startPoint y: 206, endPoint x: 394, endPoint y: 153, distance: 53.4
click at [394, 153] on div "You need to give four weeks' notice before you intend to ask for a leave." at bounding box center [471, 150] width 196 height 25
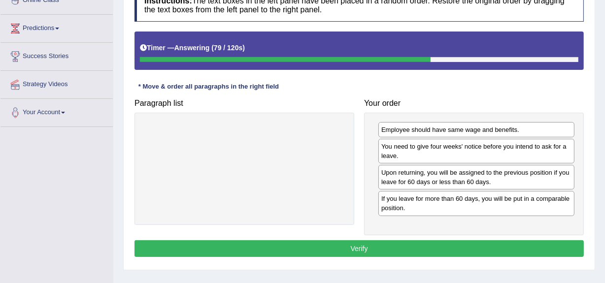
click at [342, 249] on button "Verify" at bounding box center [358, 248] width 449 height 17
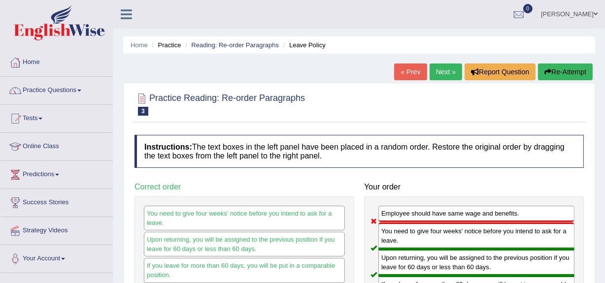
scroll to position [0, 0]
